Goal: Task Accomplishment & Management: Use online tool/utility

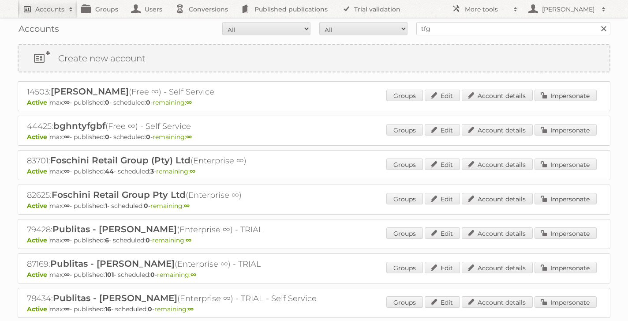
scroll to position [21, 0]
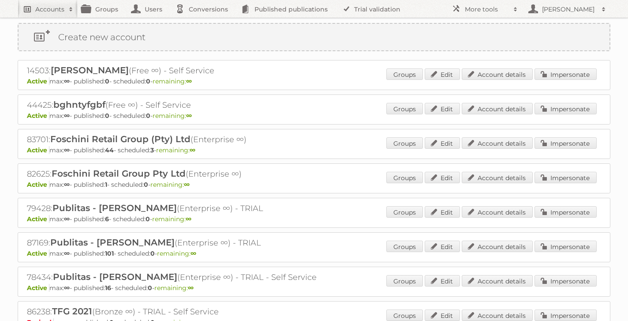
click at [54, 10] on h2 "Accounts" at bounding box center [49, 9] width 29 height 9
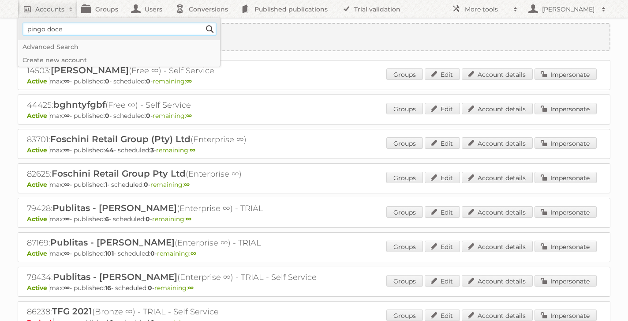
type input"] "pingo doce"
click at [203, 23] on input "Search" at bounding box center [209, 29] width 13 height 13
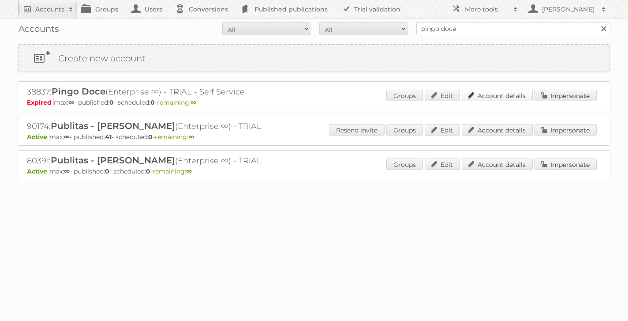
click at [491, 95] on link "Account details" at bounding box center [497, 95] width 71 height 11
click at [558, 95] on link "Impersonate" at bounding box center [566, 95] width 62 height 11
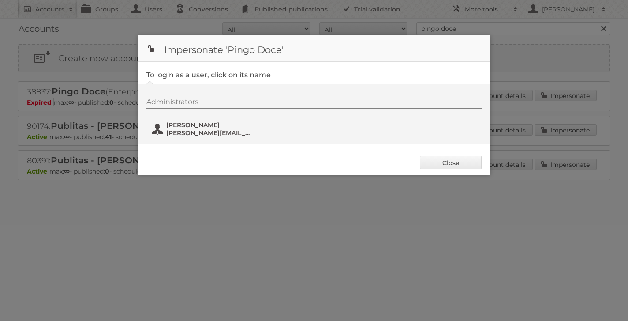
click at [242, 133] on span "david.pereira@jeronimo-martins.pt" at bounding box center [209, 133] width 86 height 8
